Goal: Task Accomplishment & Management: Use online tool/utility

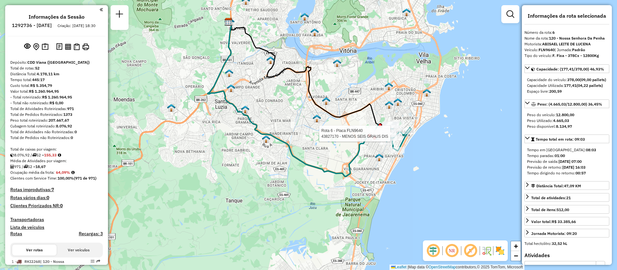
select select "**********"
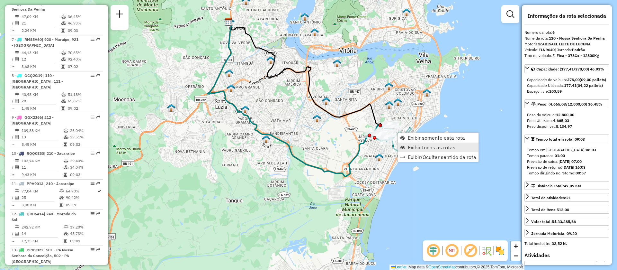
click at [423, 146] on span "Exibir todas as rotas" at bounding box center [432, 147] width 48 height 5
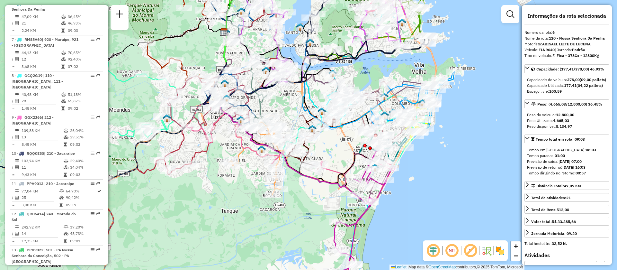
drag, startPoint x: 338, startPoint y: 150, endPoint x: 334, endPoint y: 160, distance: 11.2
click at [334, 160] on div "Janela de atendimento Grade de atendimento Capacidade Transportadoras Veículos …" at bounding box center [308, 135] width 617 height 270
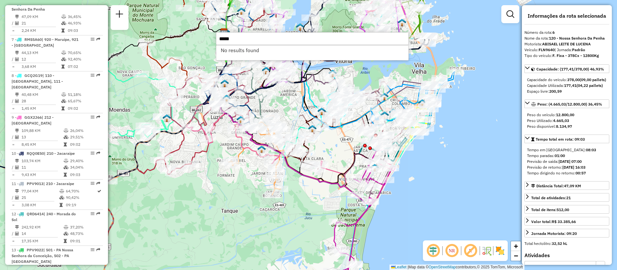
paste input "text"
type input "*****"
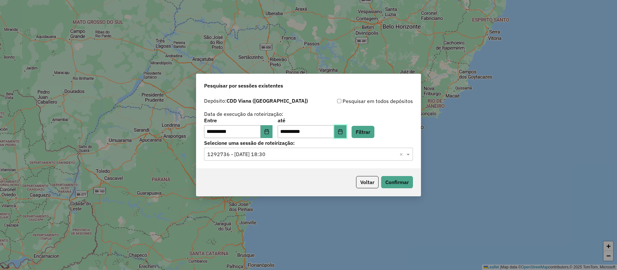
click at [346, 130] on button "Choose Date" at bounding box center [340, 131] width 12 height 13
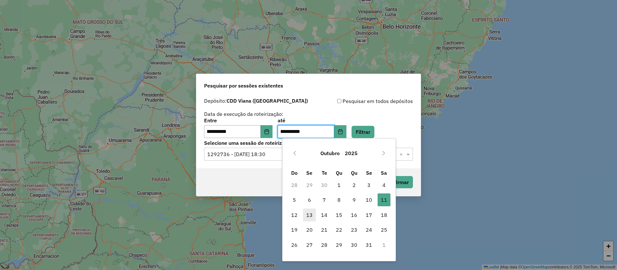
click at [313, 219] on span "13" at bounding box center [309, 214] width 13 height 13
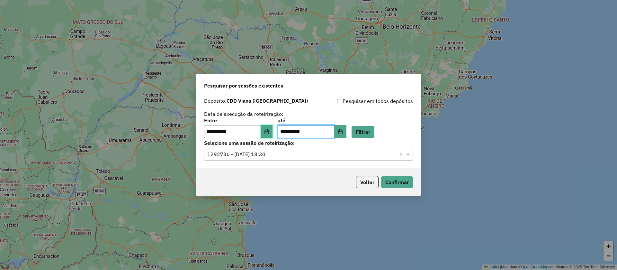
click at [268, 129] on button "Choose Date" at bounding box center [267, 131] width 12 height 13
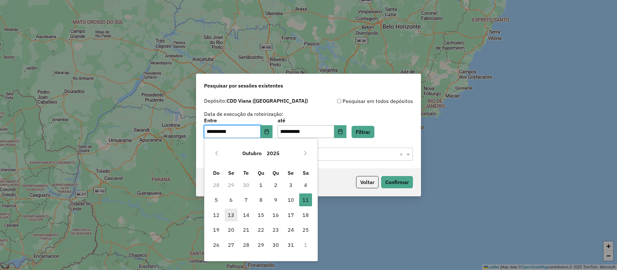
click at [233, 216] on span "13" at bounding box center [231, 214] width 13 height 13
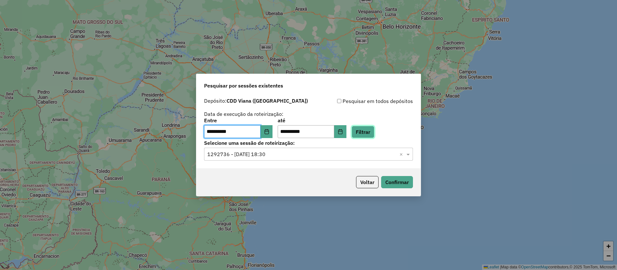
click at [374, 127] on button "Filtrar" at bounding box center [363, 132] width 23 height 12
click at [232, 156] on input "text" at bounding box center [302, 154] width 190 height 8
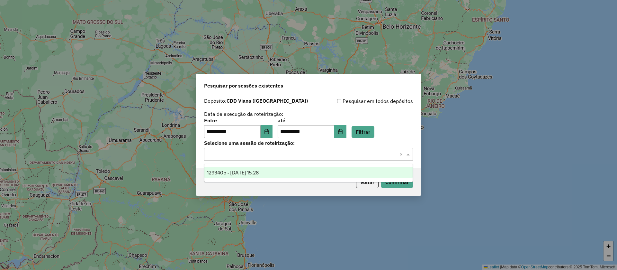
click at [233, 169] on div "1293405 - 13/10/2025 15:28" at bounding box center [309, 172] width 208 height 11
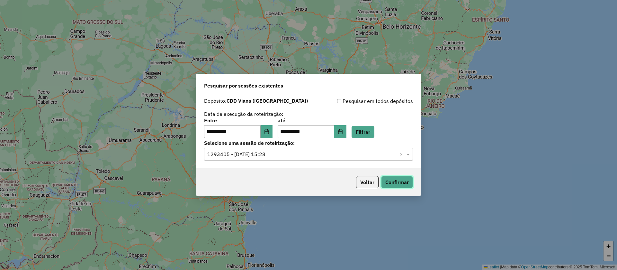
click at [404, 180] on button "Confirmar" at bounding box center [397, 182] width 32 height 12
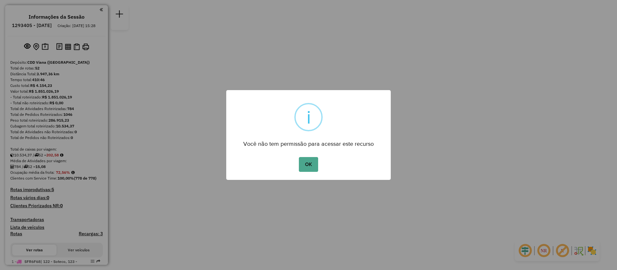
click at [299, 157] on button "OK" at bounding box center [308, 164] width 19 height 15
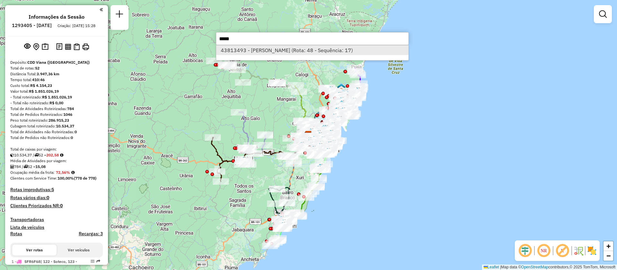
type input "*****"
click at [255, 48] on li "43813493 - RENATO FERREIRA (Rota: 48 - Sequência: 17)" at bounding box center [312, 50] width 192 height 10
select select "**********"
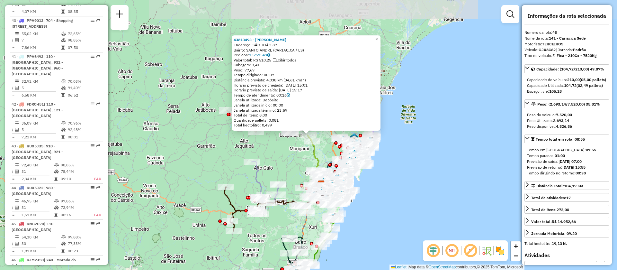
scroll to position [1963, 0]
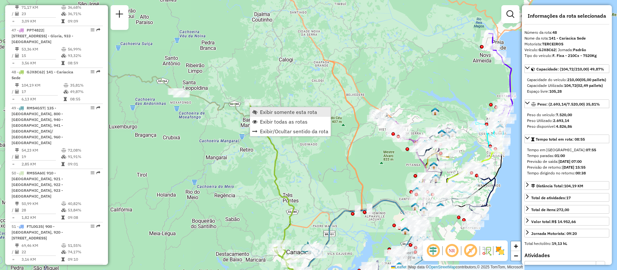
click at [270, 112] on span "Exibir somente esta rota" at bounding box center [288, 111] width 57 height 5
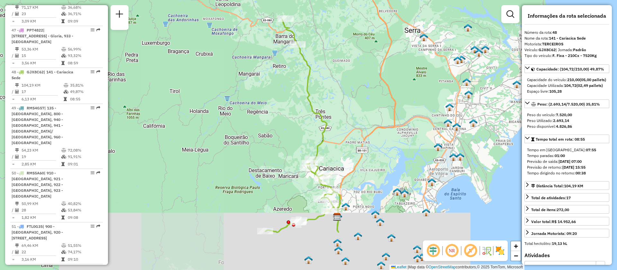
drag, startPoint x: 368, startPoint y: 146, endPoint x: 360, endPoint y: 134, distance: 14.4
click at [360, 134] on div "Janela de atendimento Grade de atendimento Capacidade Transportadoras Veículos …" at bounding box center [308, 135] width 617 height 270
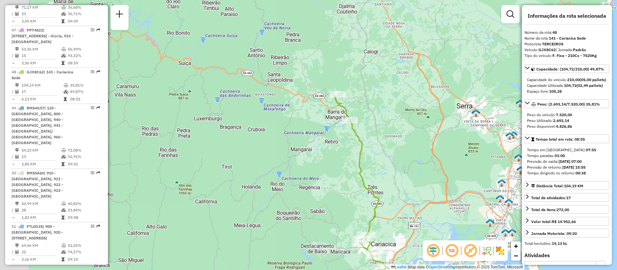
drag, startPoint x: 337, startPoint y: 97, endPoint x: 381, endPoint y: 175, distance: 89.1
click at [393, 177] on div "Janela de atendimento Grade de atendimento Capacidade Transportadoras Veículos …" at bounding box center [308, 135] width 617 height 270
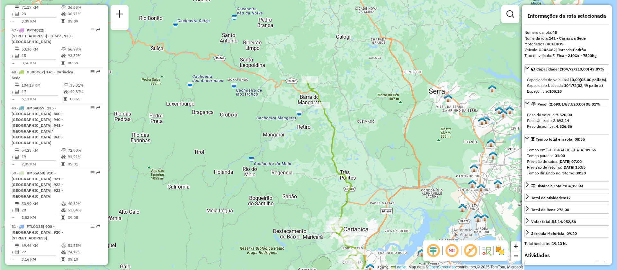
drag, startPoint x: 366, startPoint y: 177, endPoint x: 376, endPoint y: 171, distance: 11.2
click at [376, 171] on div "Janela de atendimento Grade de atendimento Capacidade Transportadoras Veículos …" at bounding box center [308, 135] width 617 height 270
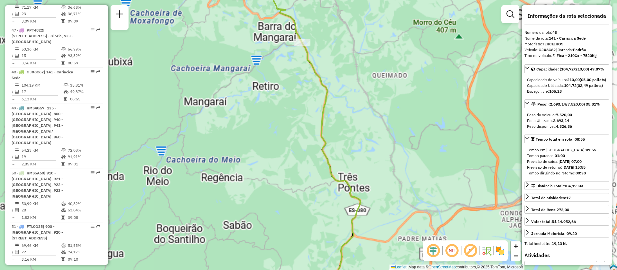
drag, startPoint x: 360, startPoint y: 148, endPoint x: 404, endPoint y: 112, distance: 56.0
click at [404, 112] on div "Janela de atendimento Grade de atendimento Capacidade Transportadoras Veículos …" at bounding box center [308, 135] width 617 height 270
